Goal: Task Accomplishment & Management: Complete application form

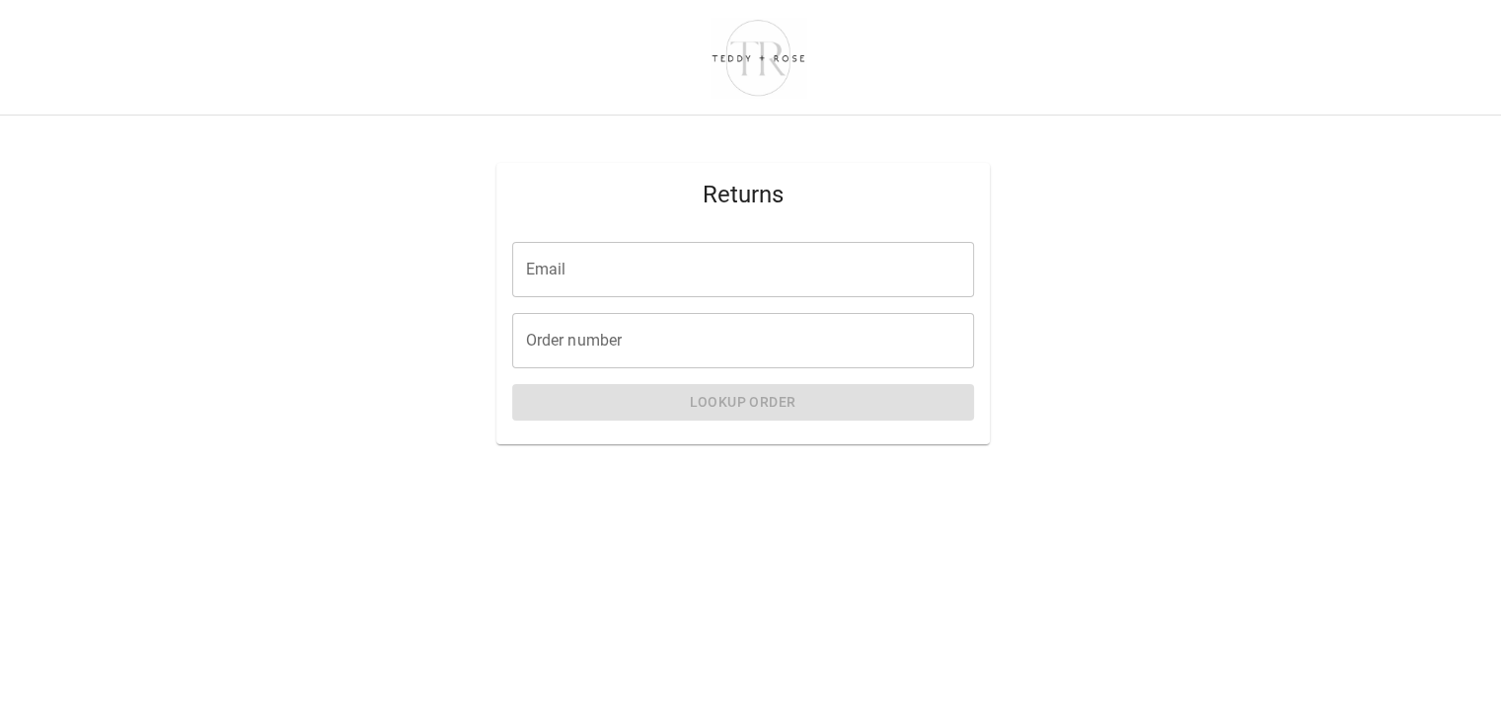
click at [582, 282] on input "Email" at bounding box center [743, 269] width 462 height 55
type input "**********"
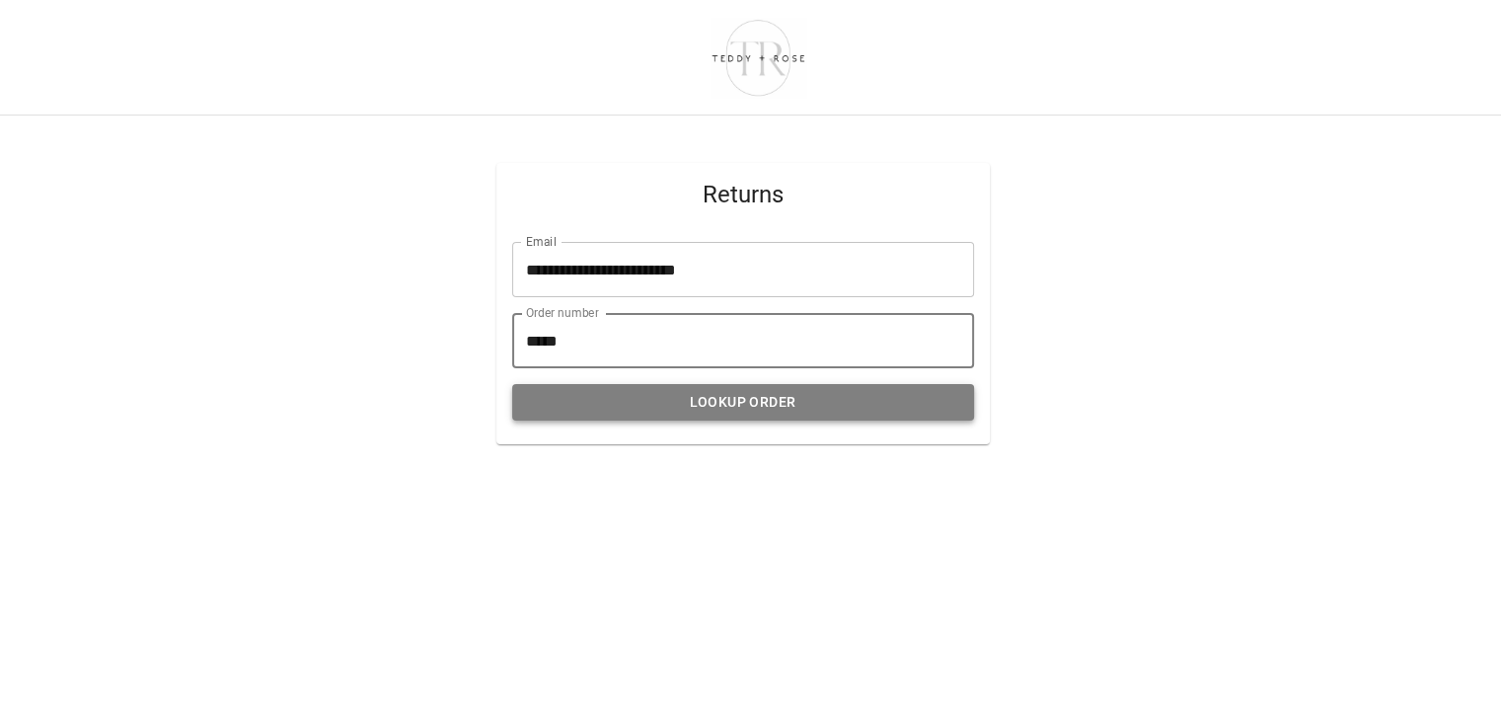
type input "*****"
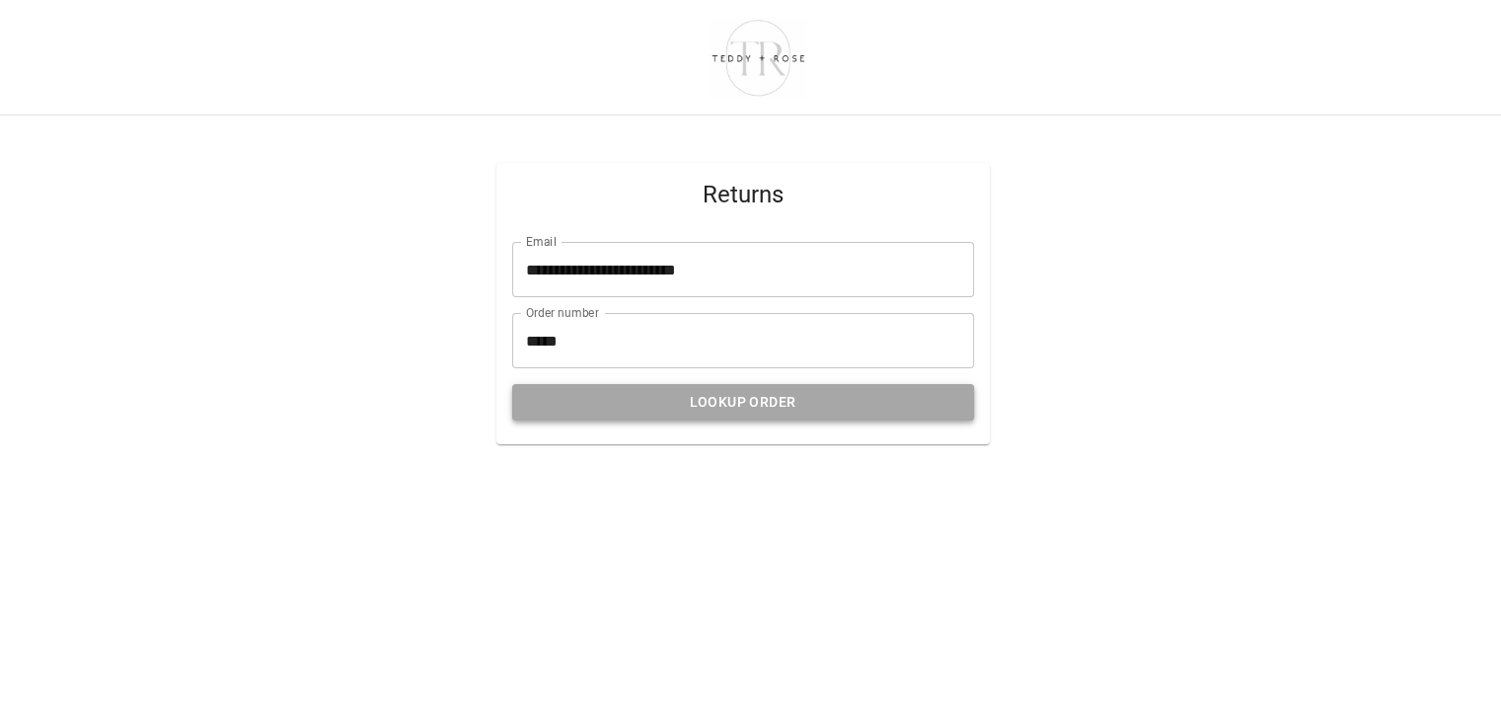
click at [692, 388] on button "Lookup Order" at bounding box center [743, 402] width 462 height 37
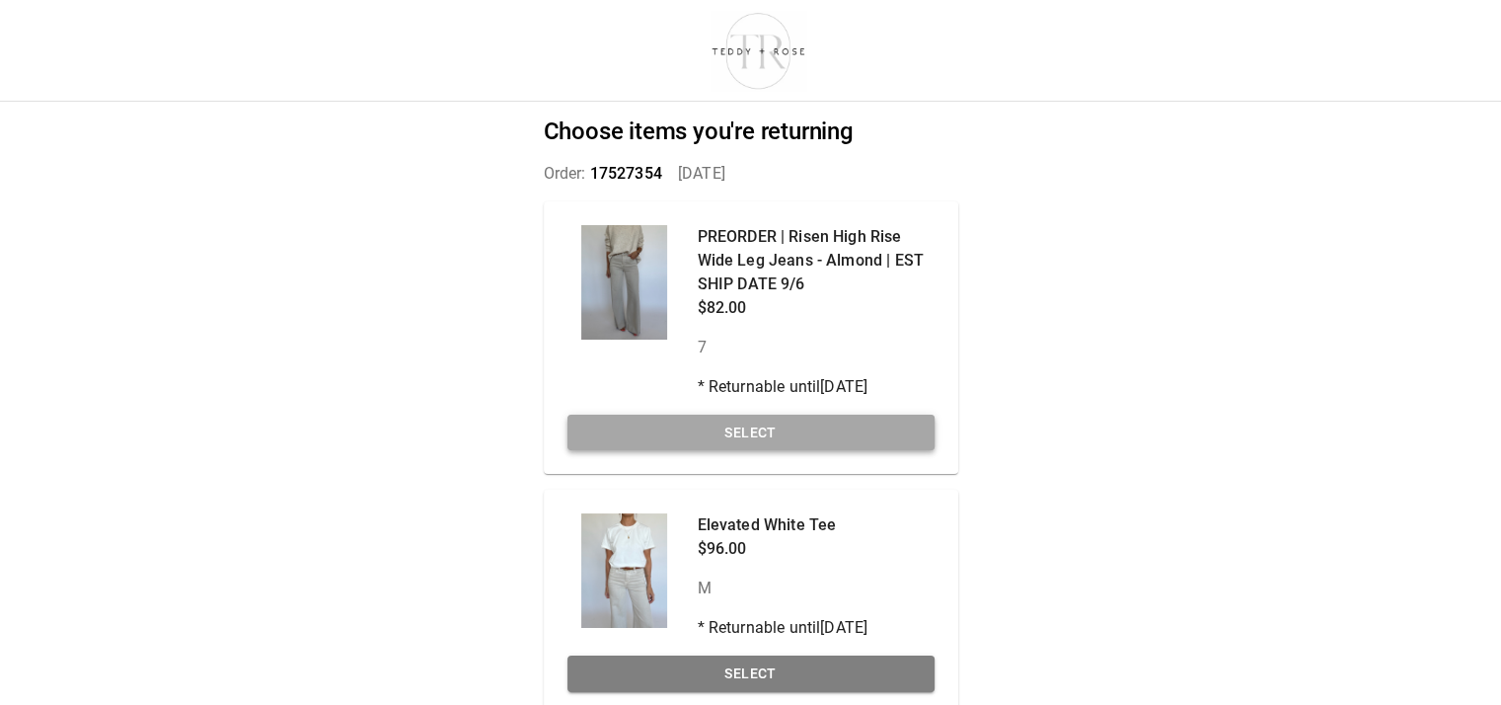
click at [722, 427] on button "Select" at bounding box center [750, 432] width 367 height 37
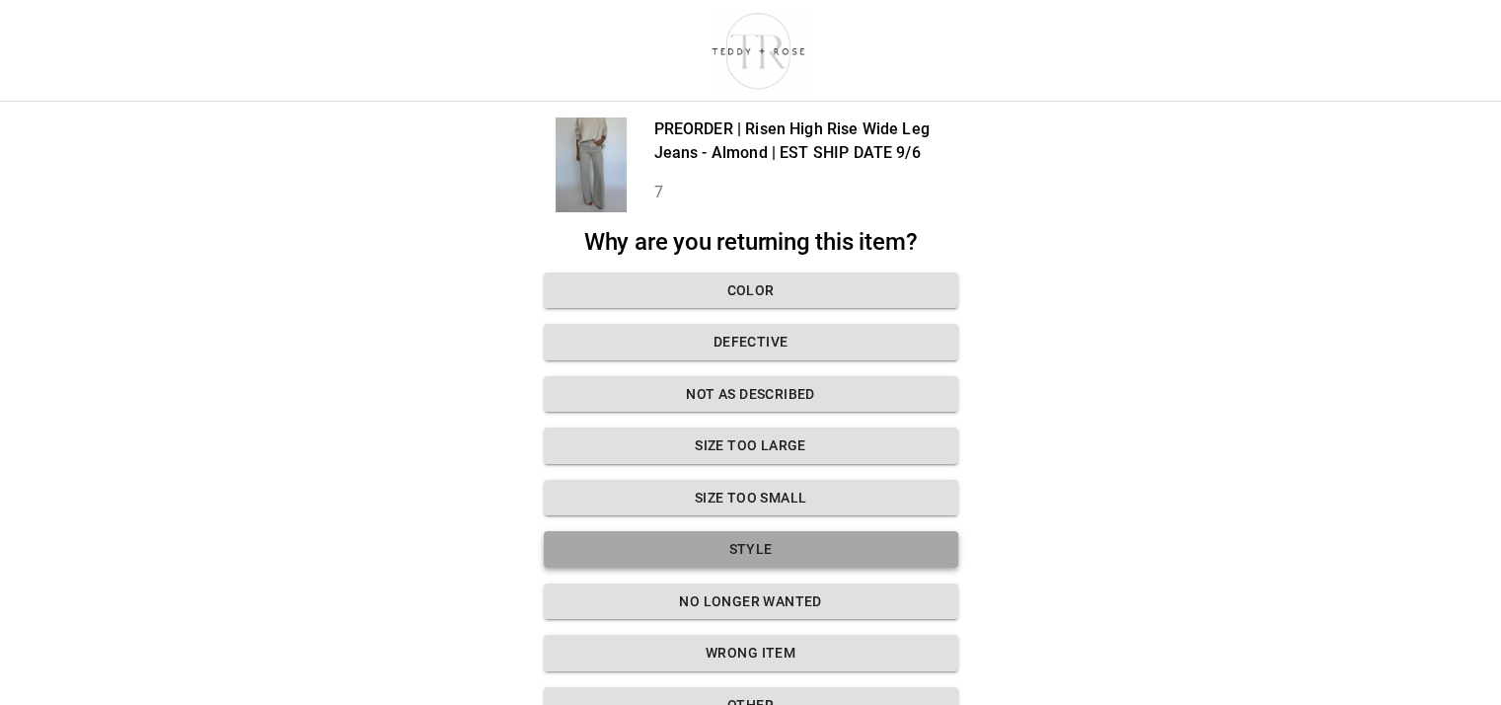
click at [812, 552] on button "Style" at bounding box center [751, 549] width 414 height 37
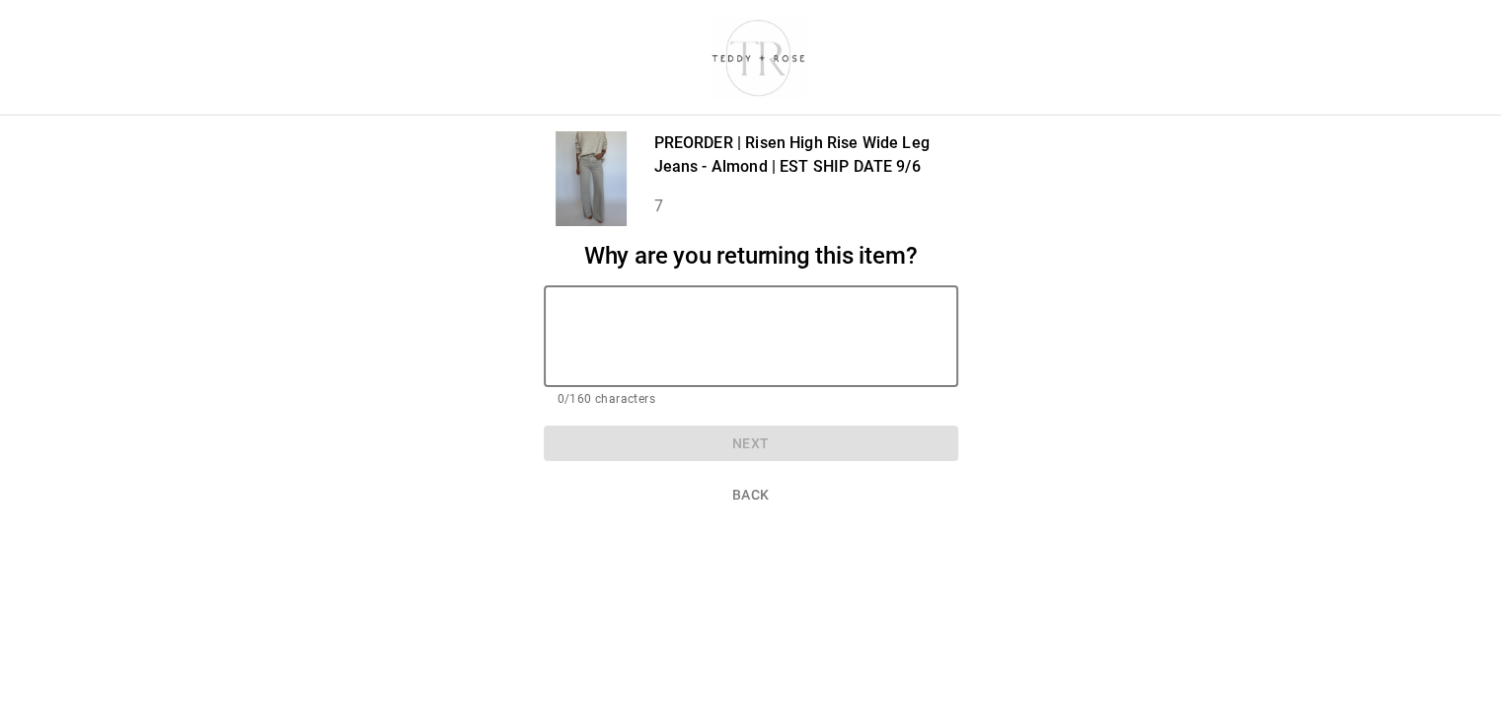
click at [738, 321] on textarea at bounding box center [750, 336] width 387 height 68
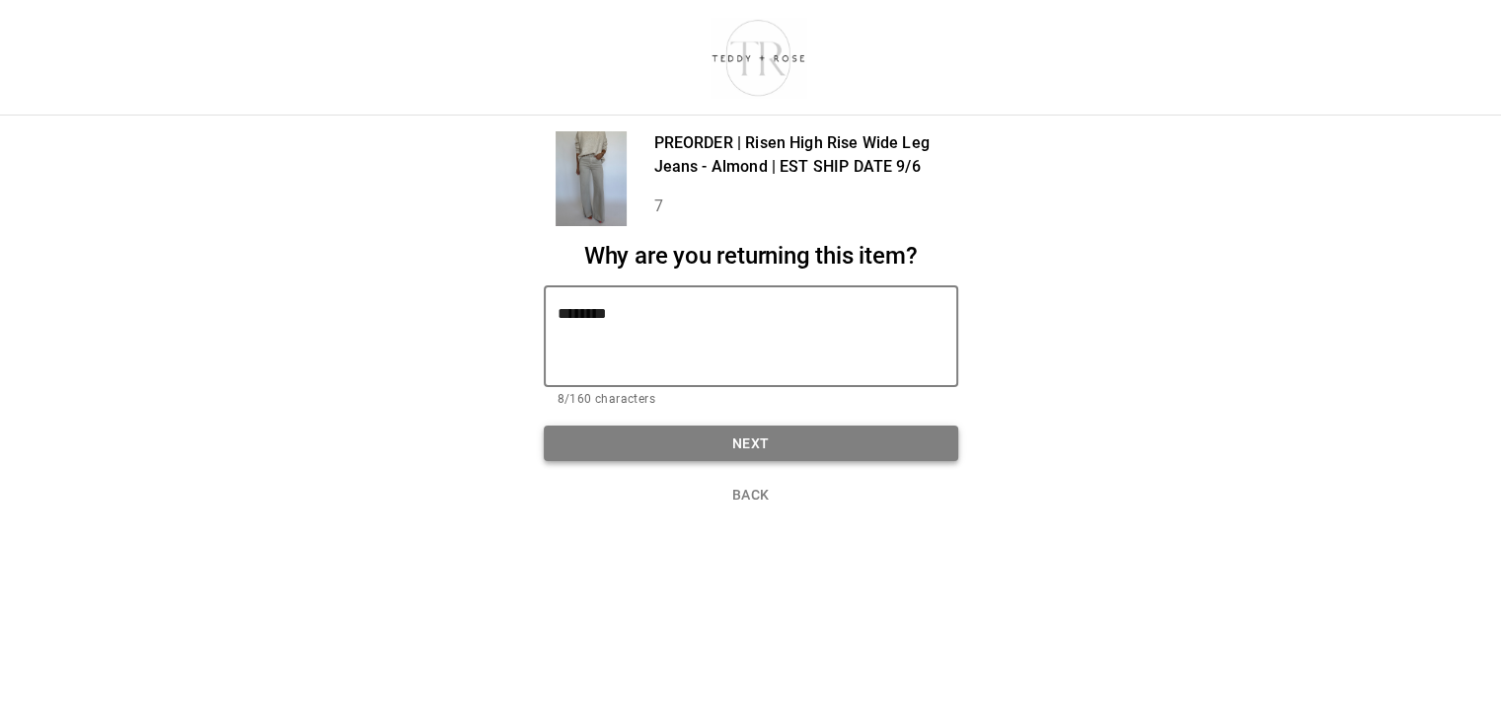
type textarea "********"
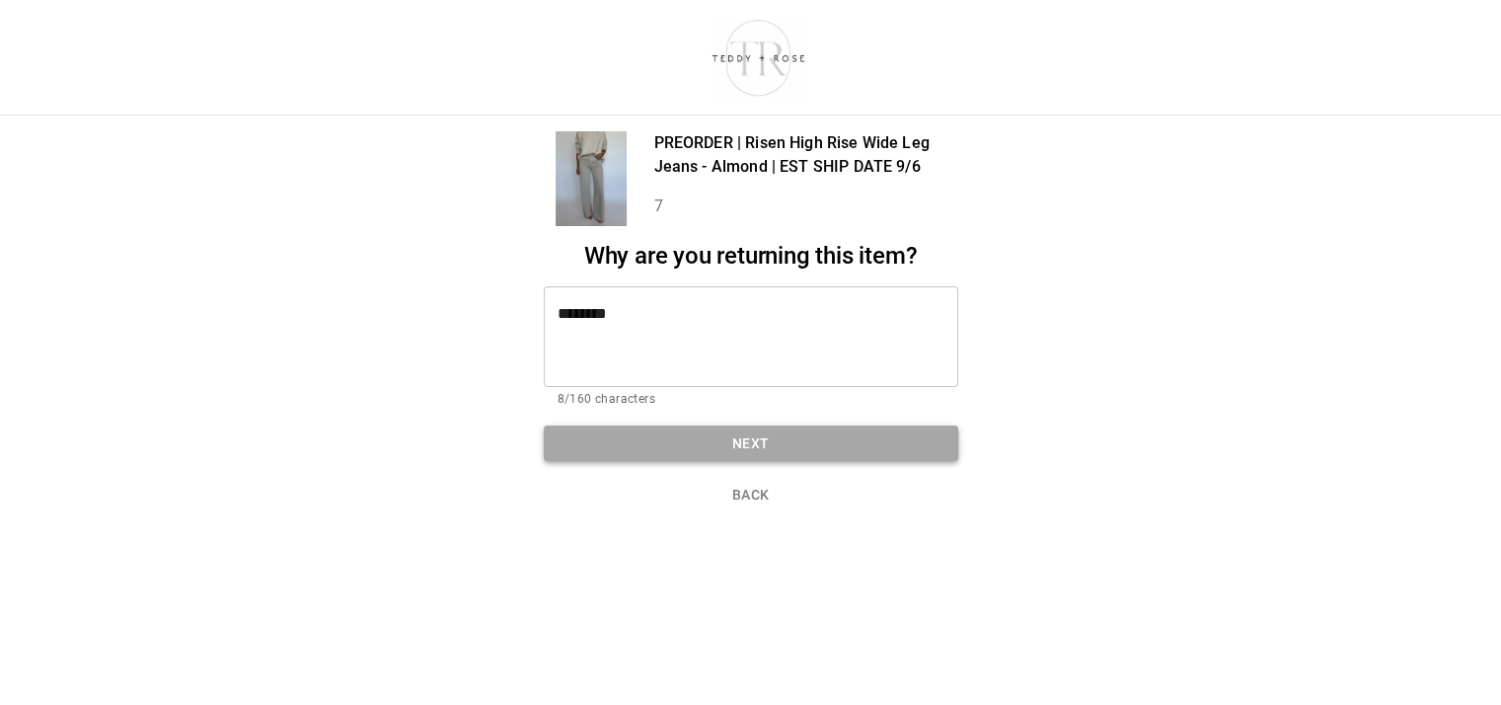
click at [745, 436] on button "Next" at bounding box center [751, 443] width 414 height 37
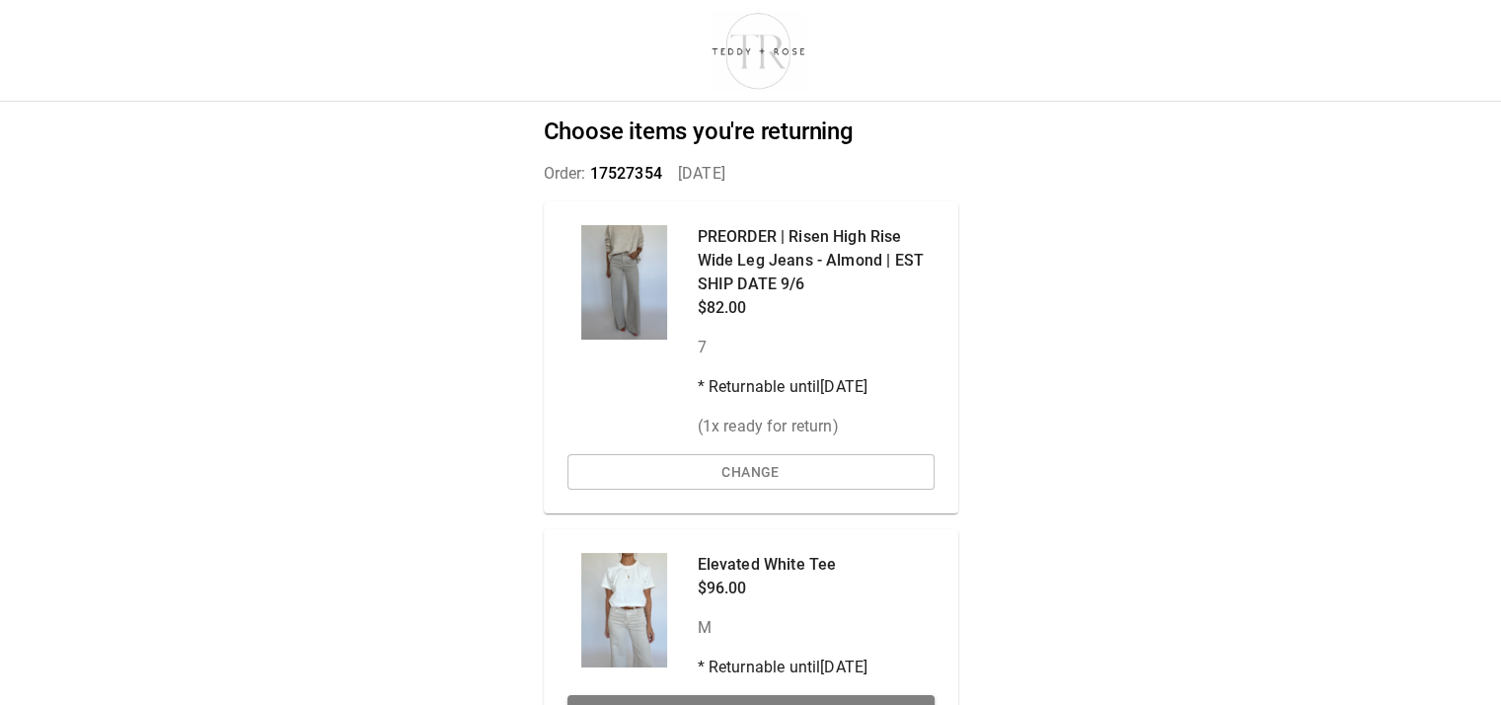
scroll to position [124, 0]
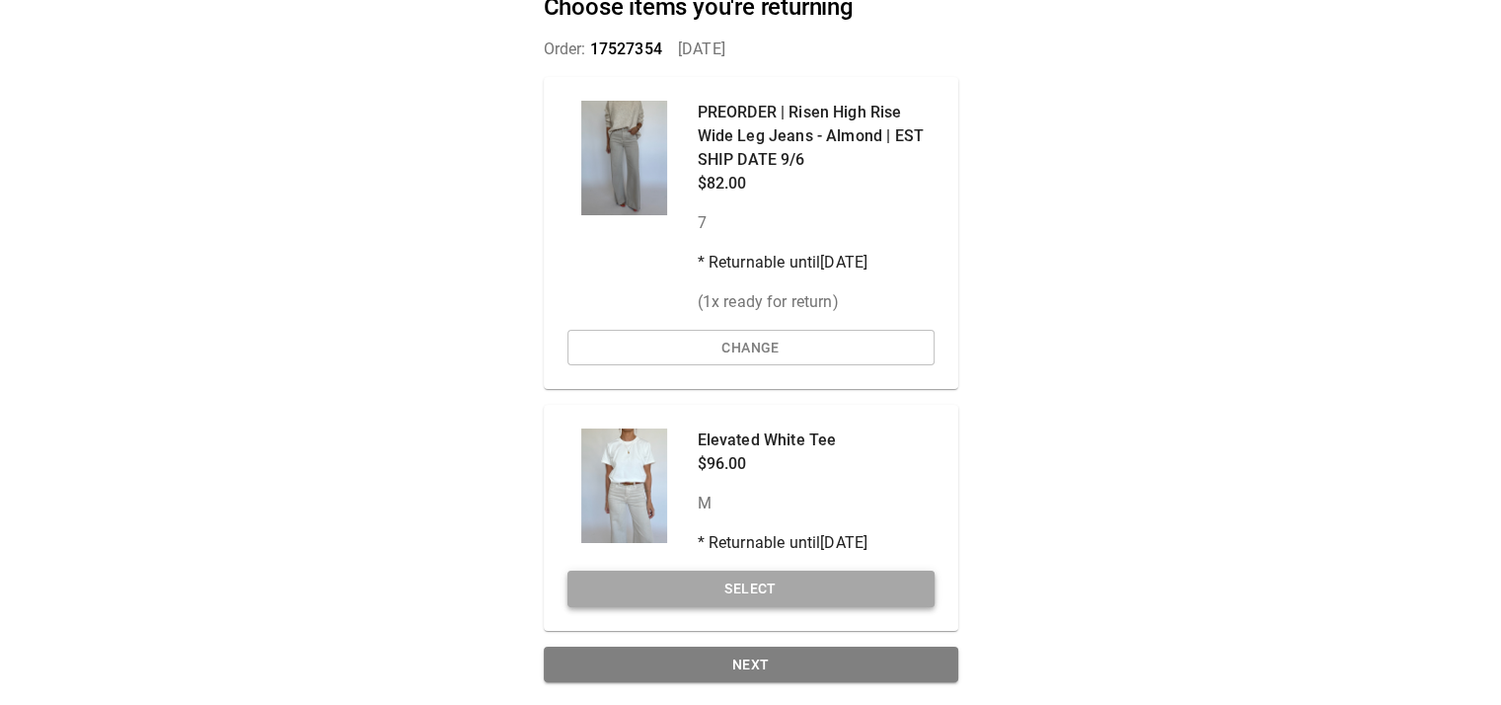
click at [766, 585] on button "Select" at bounding box center [750, 588] width 367 height 37
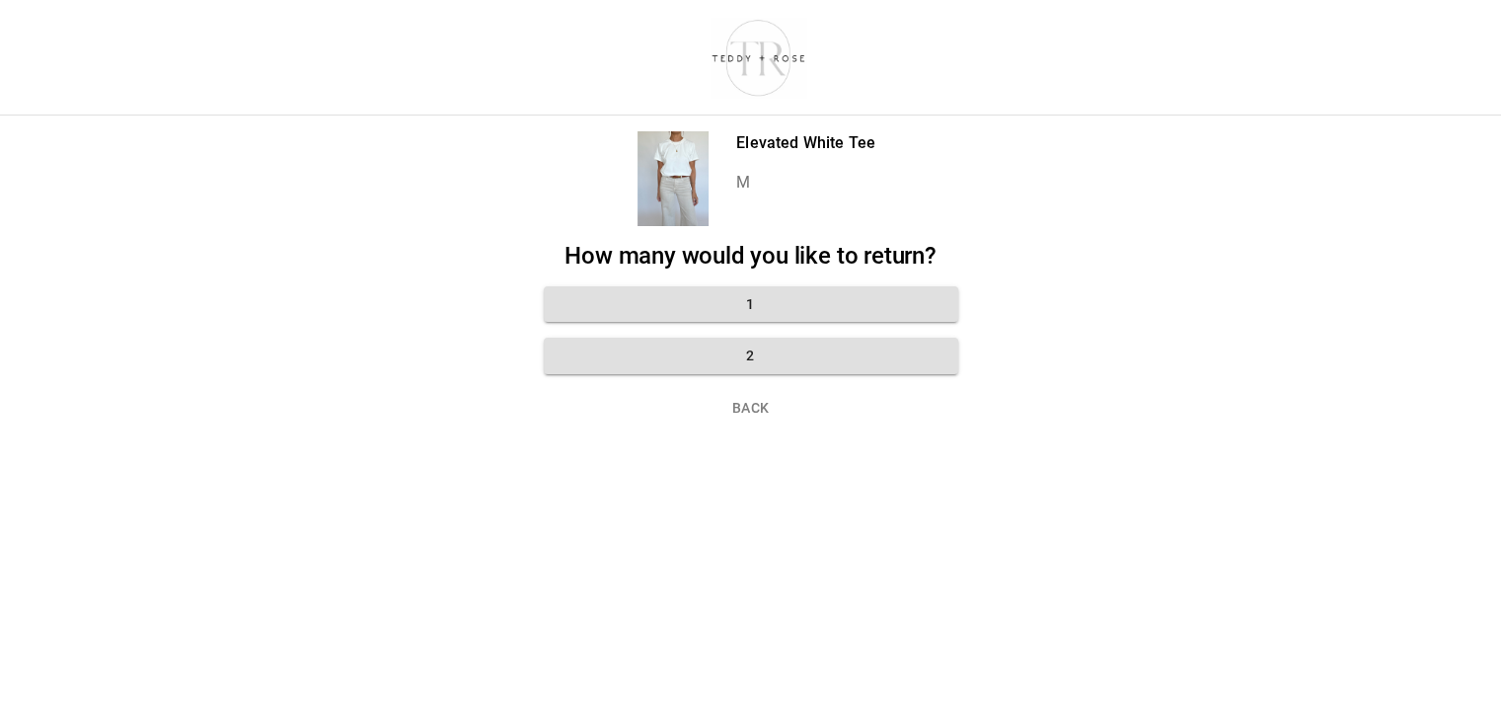
scroll to position [15, 0]
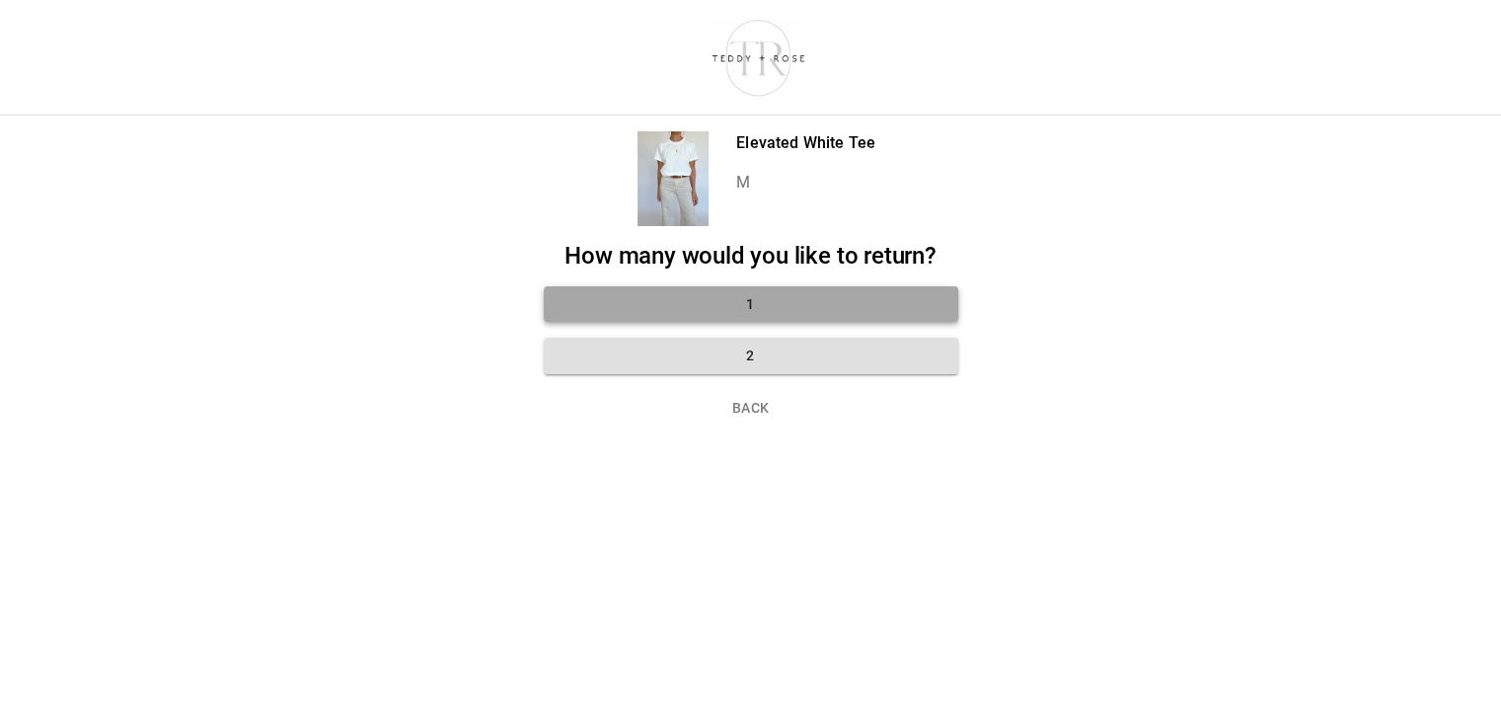
click at [776, 293] on button "1" at bounding box center [751, 304] width 414 height 37
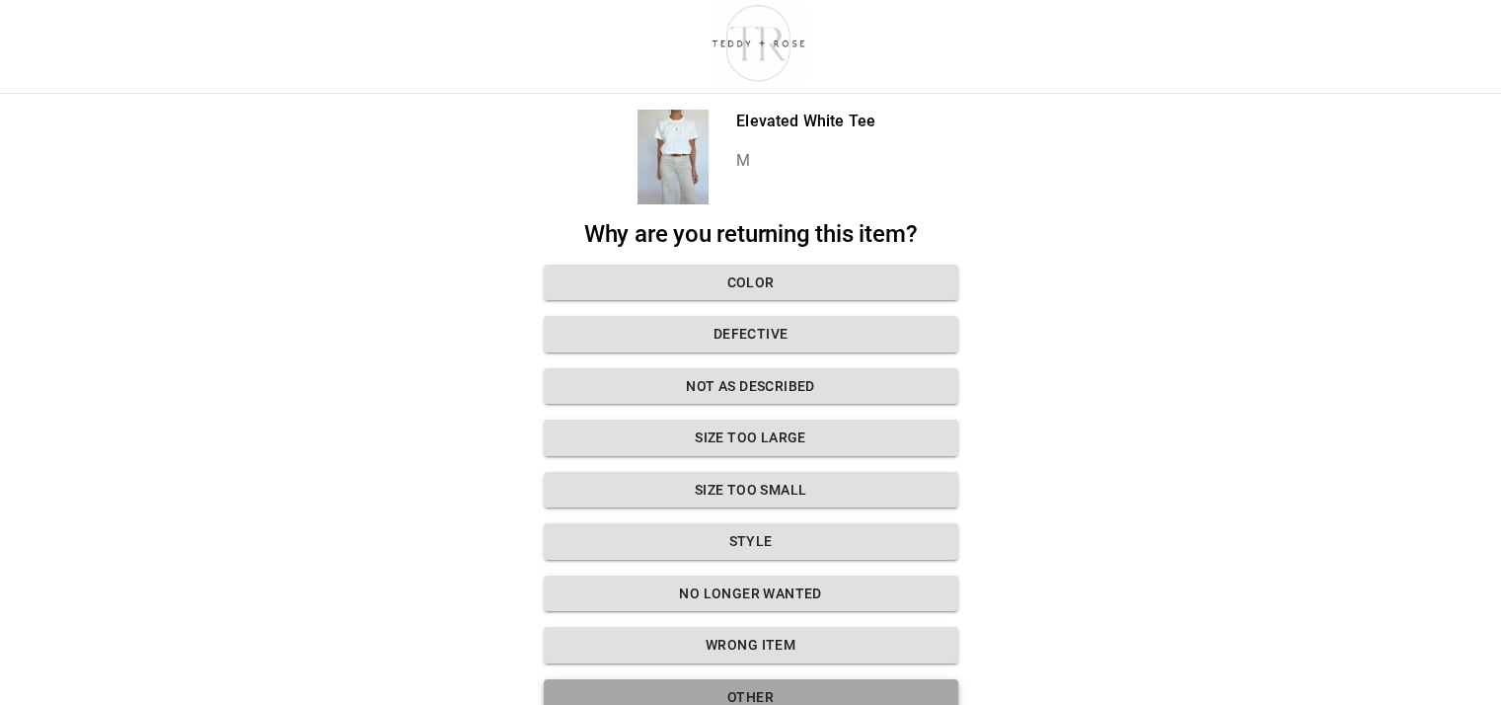
click at [801, 692] on button "Other" at bounding box center [751, 697] width 414 height 37
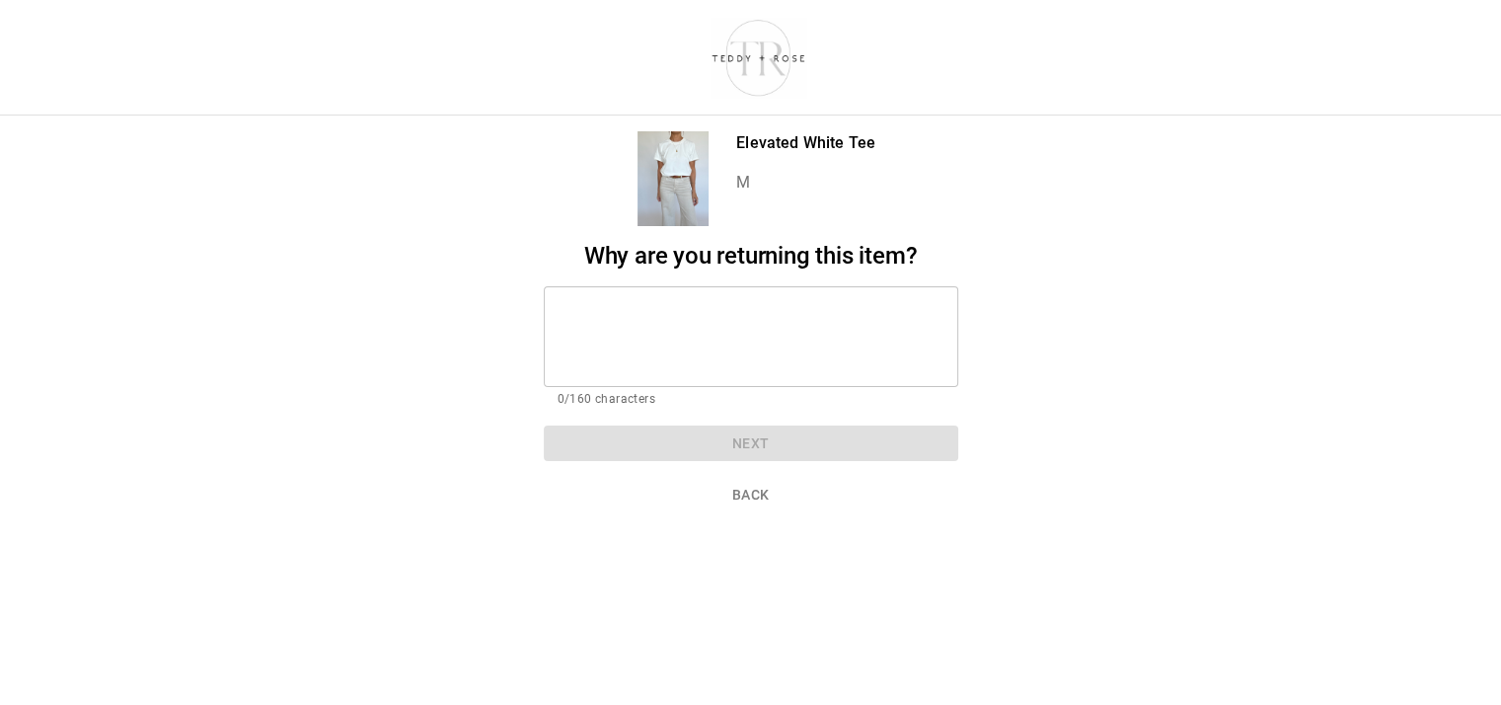
scroll to position [15, 0]
click at [673, 286] on div "* ​" at bounding box center [751, 336] width 414 height 101
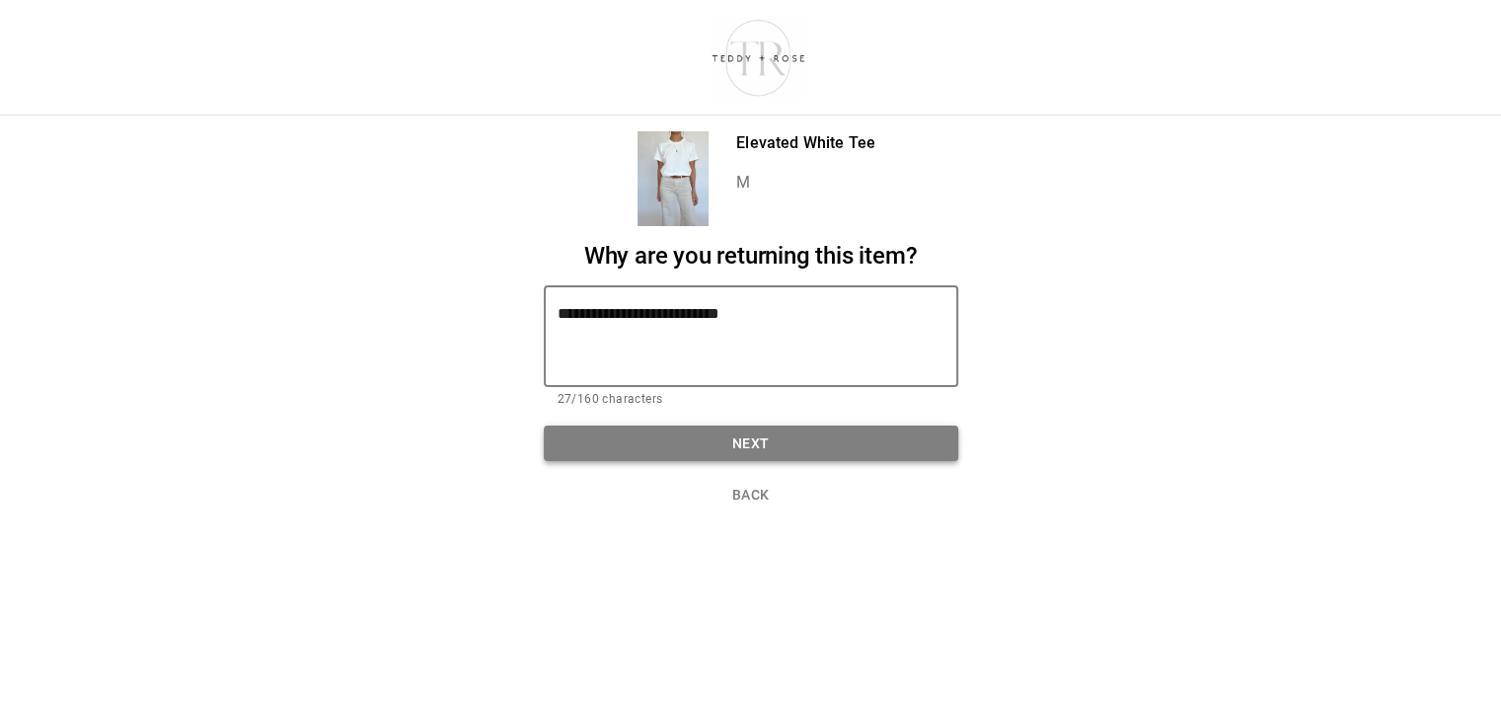
type textarea "**********"
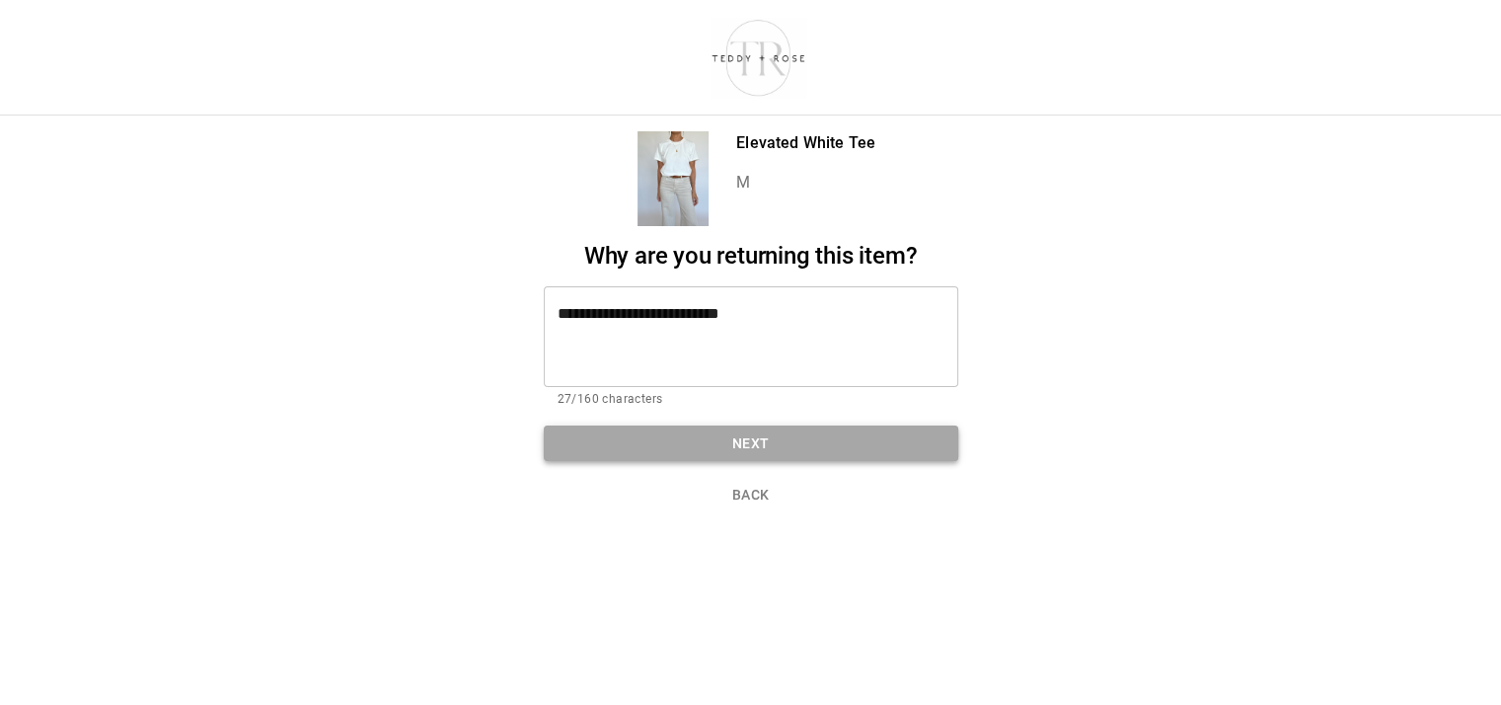
click at [743, 425] on button "Next" at bounding box center [751, 443] width 414 height 37
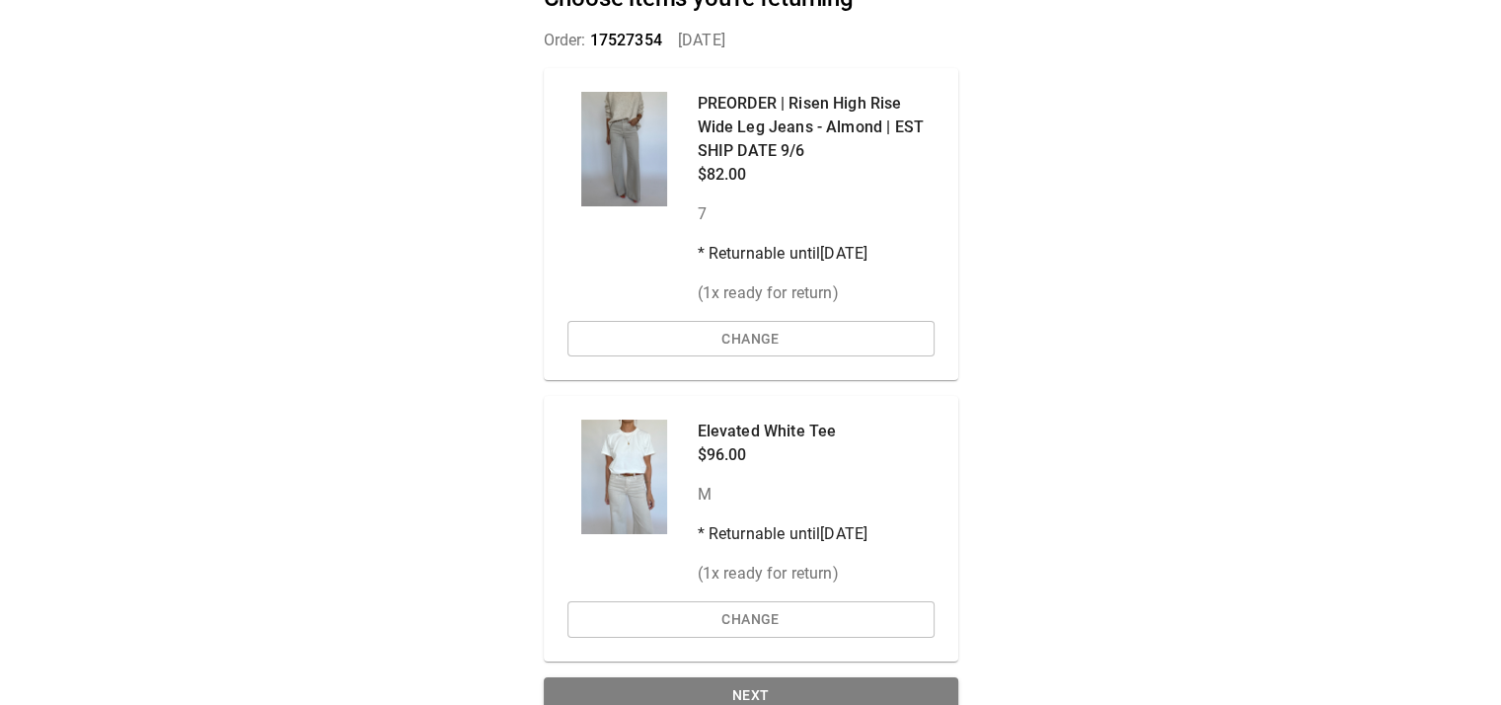
scroll to position [163, 0]
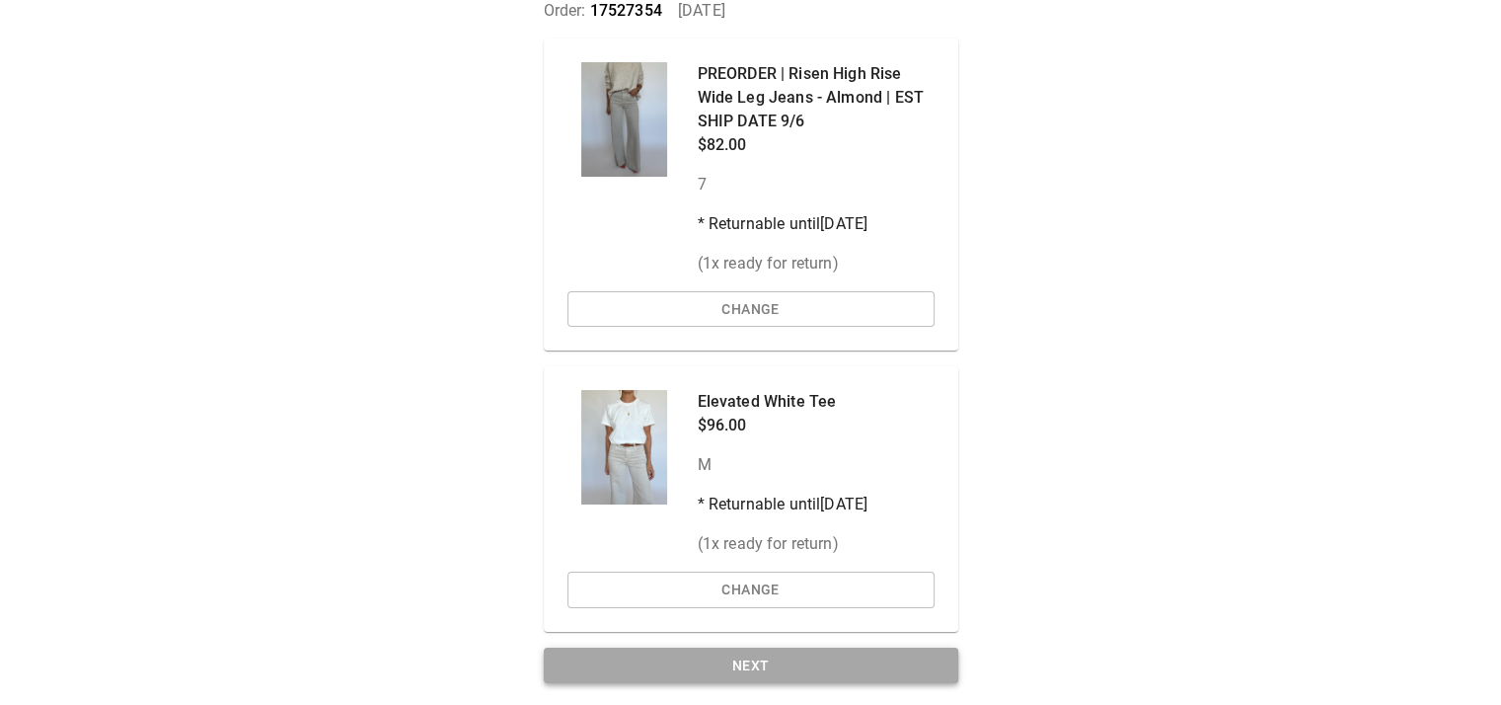
click at [768, 669] on button "Next" at bounding box center [751, 665] width 414 height 37
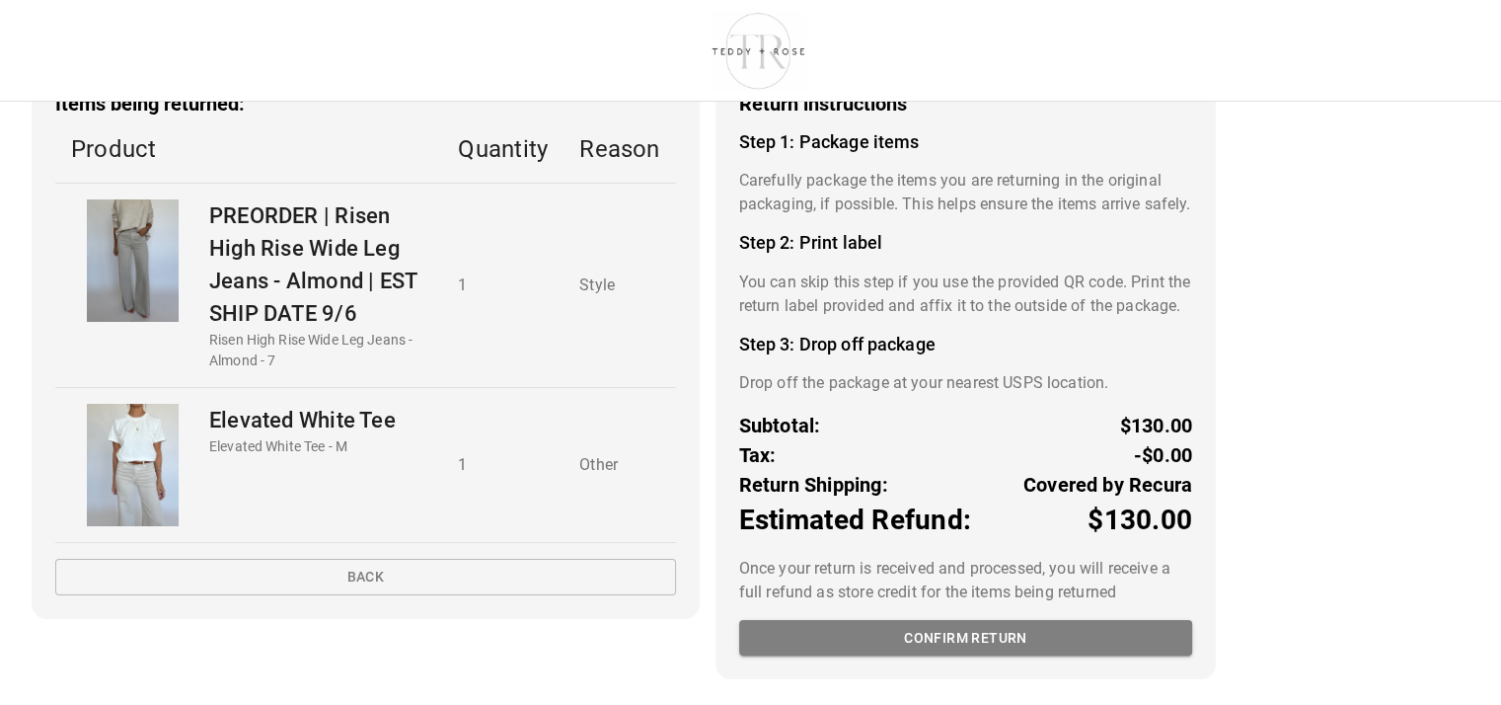
scroll to position [146, 0]
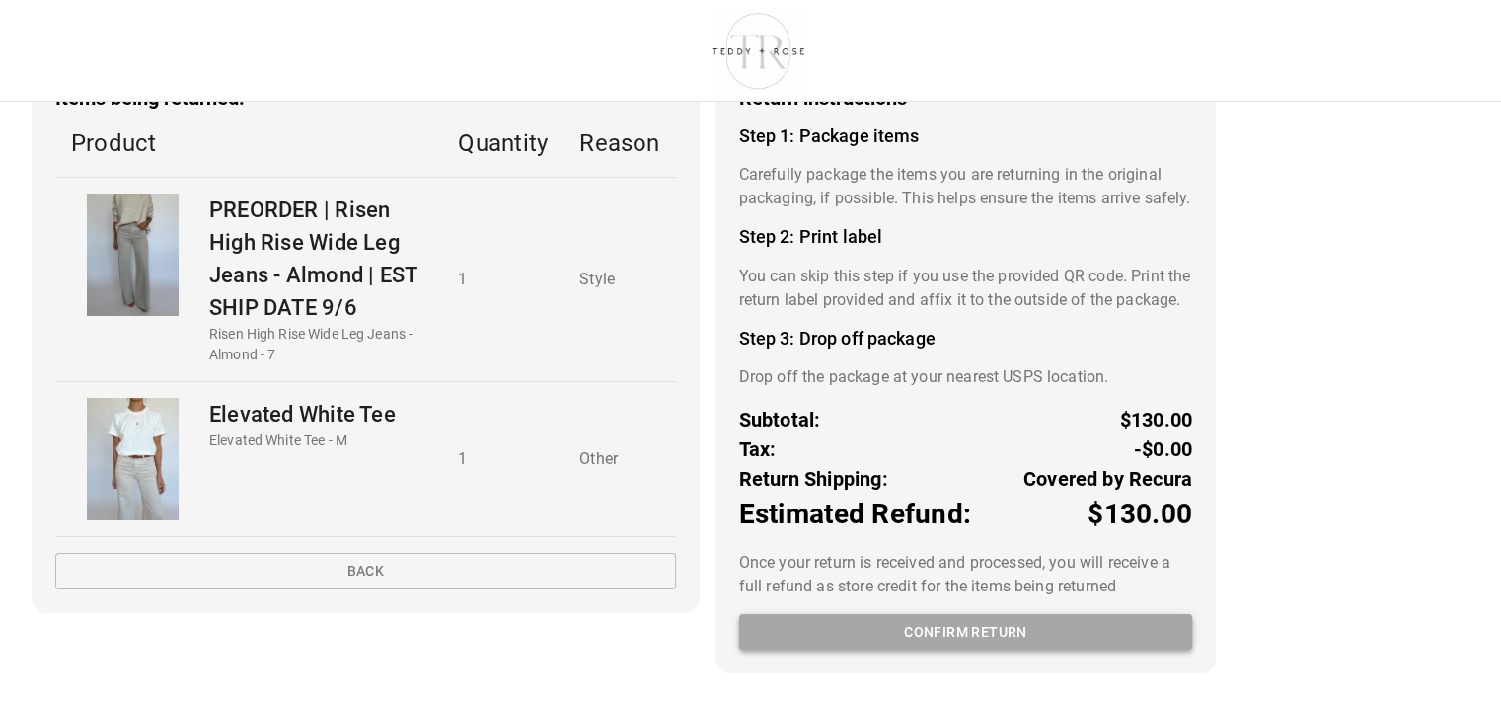
click at [1033, 637] on button "Confirm return" at bounding box center [965, 632] width 453 height 37
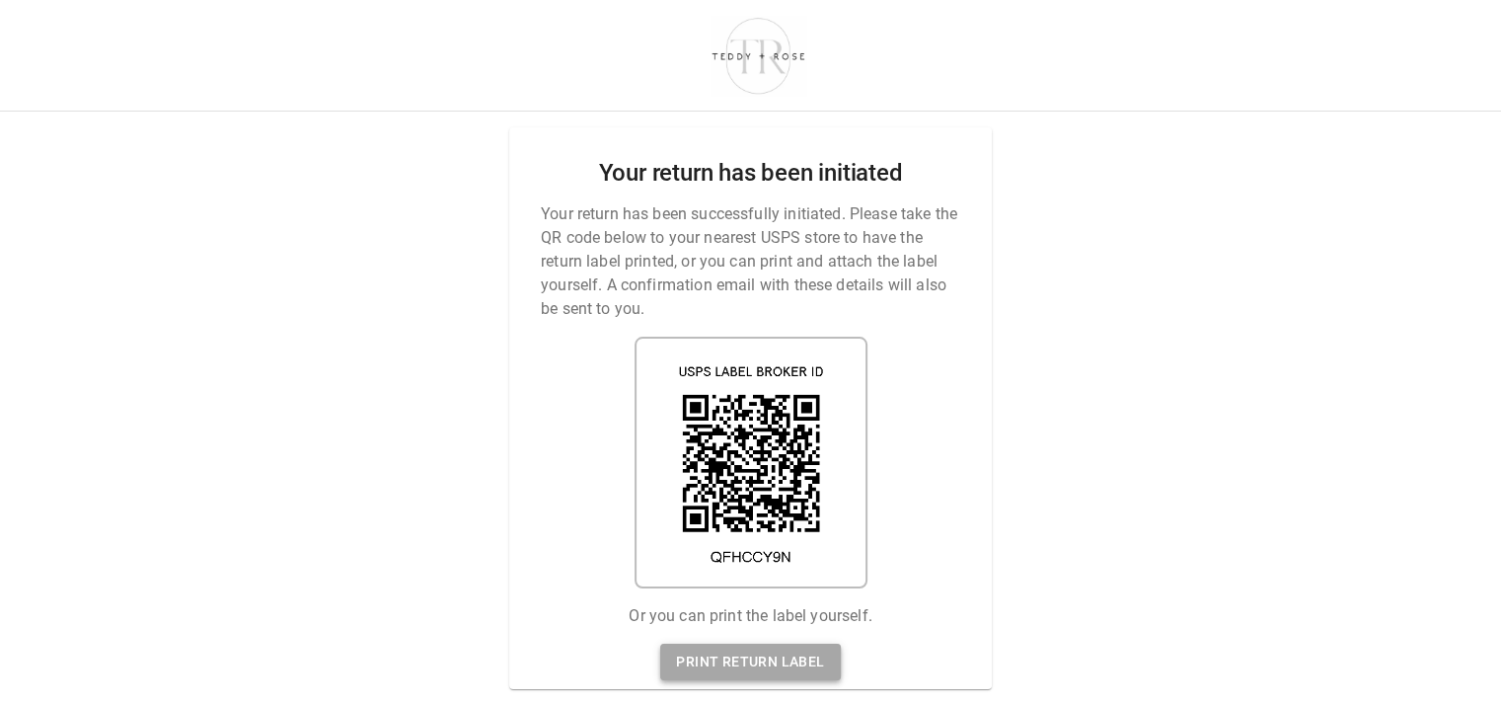
click at [766, 652] on link "Print return label" at bounding box center [750, 661] width 180 height 37
